Goal: Find specific page/section: Find specific page/section

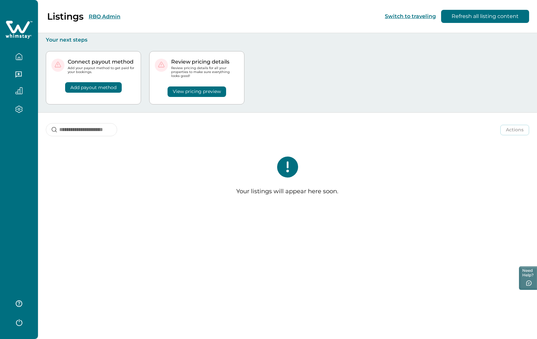
click at [108, 15] on button "RBO Admin" at bounding box center [105, 16] width 32 height 6
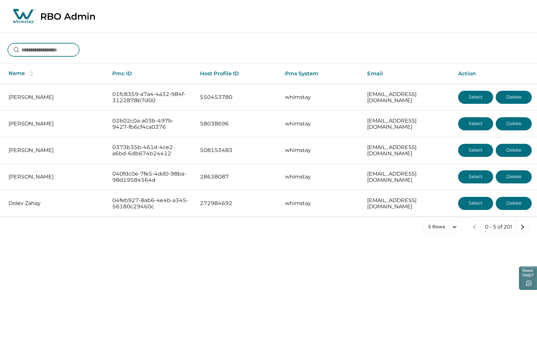
click at [35, 53] on input at bounding box center [43, 49] width 71 height 13
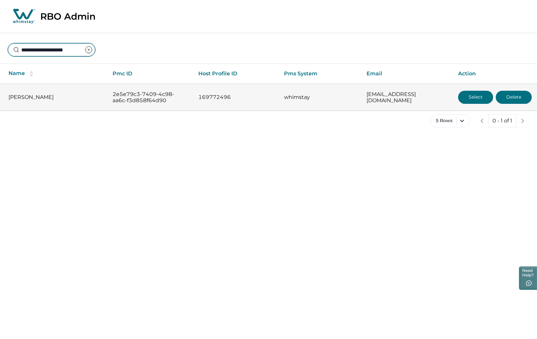
type input "**********"
click at [465, 96] on button "Select" at bounding box center [475, 97] width 35 height 13
